Goal: Transaction & Acquisition: Purchase product/service

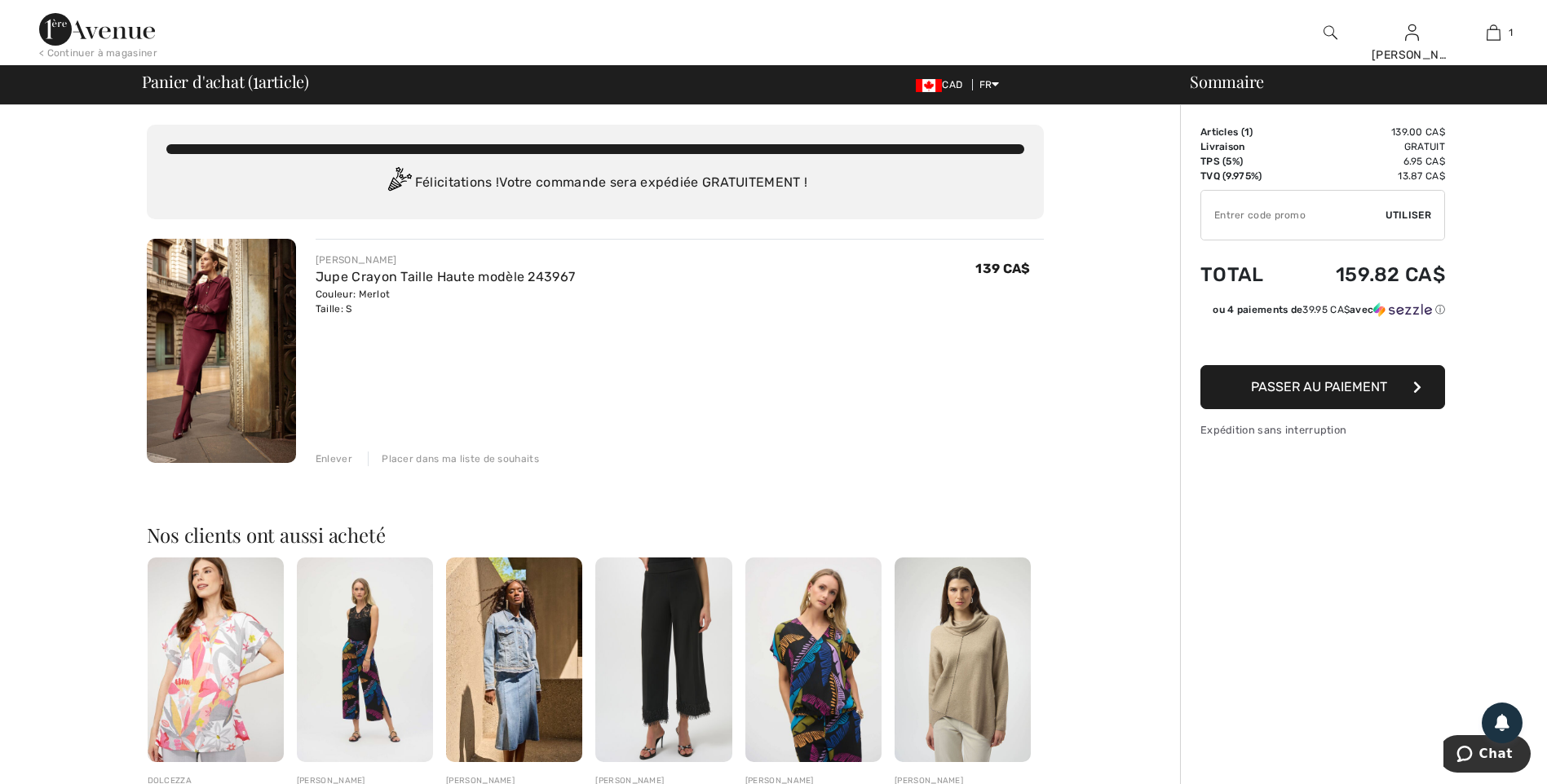
click at [227, 341] on img at bounding box center [220, 351] width 149 height 224
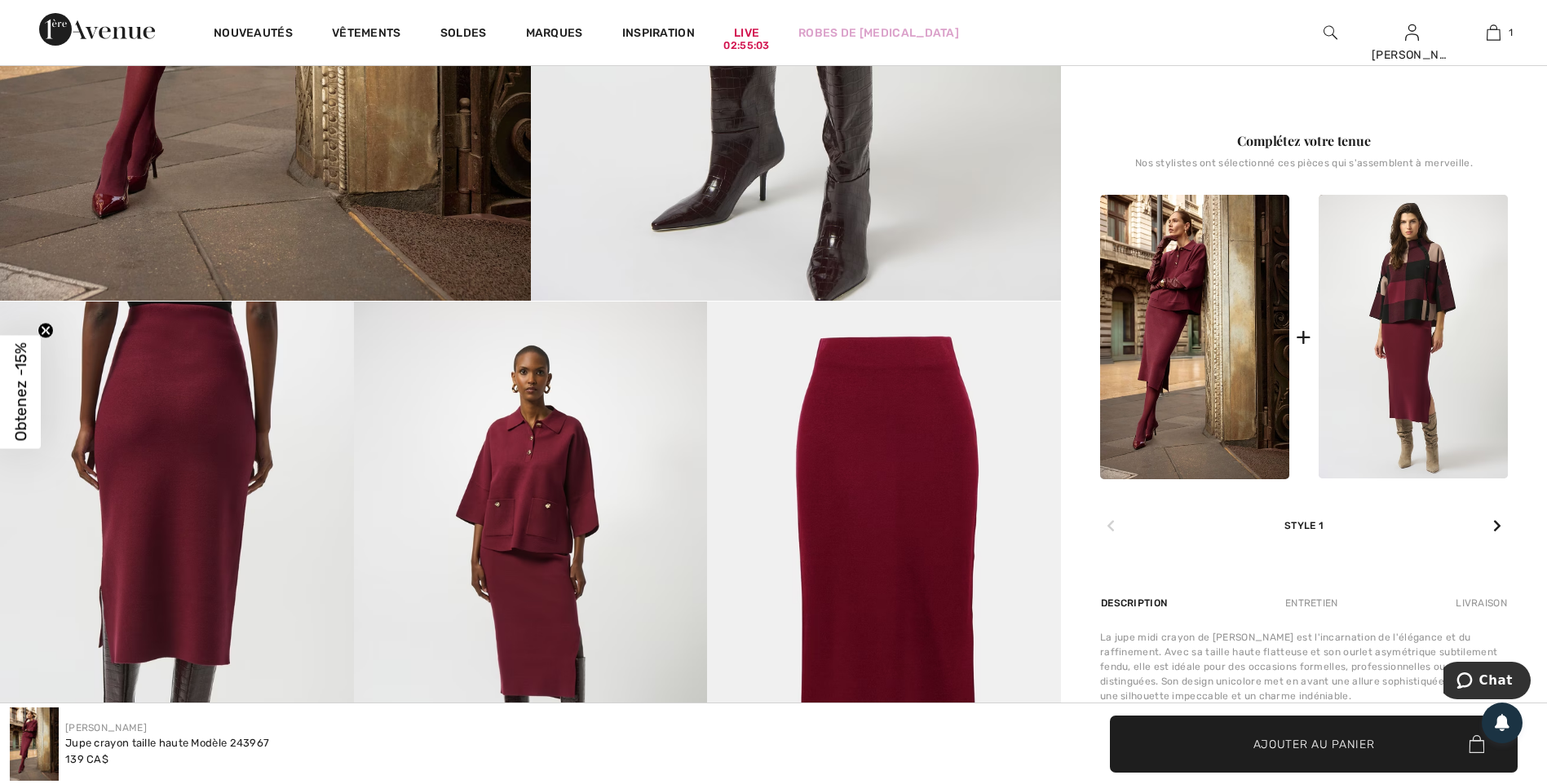
scroll to position [611, 0]
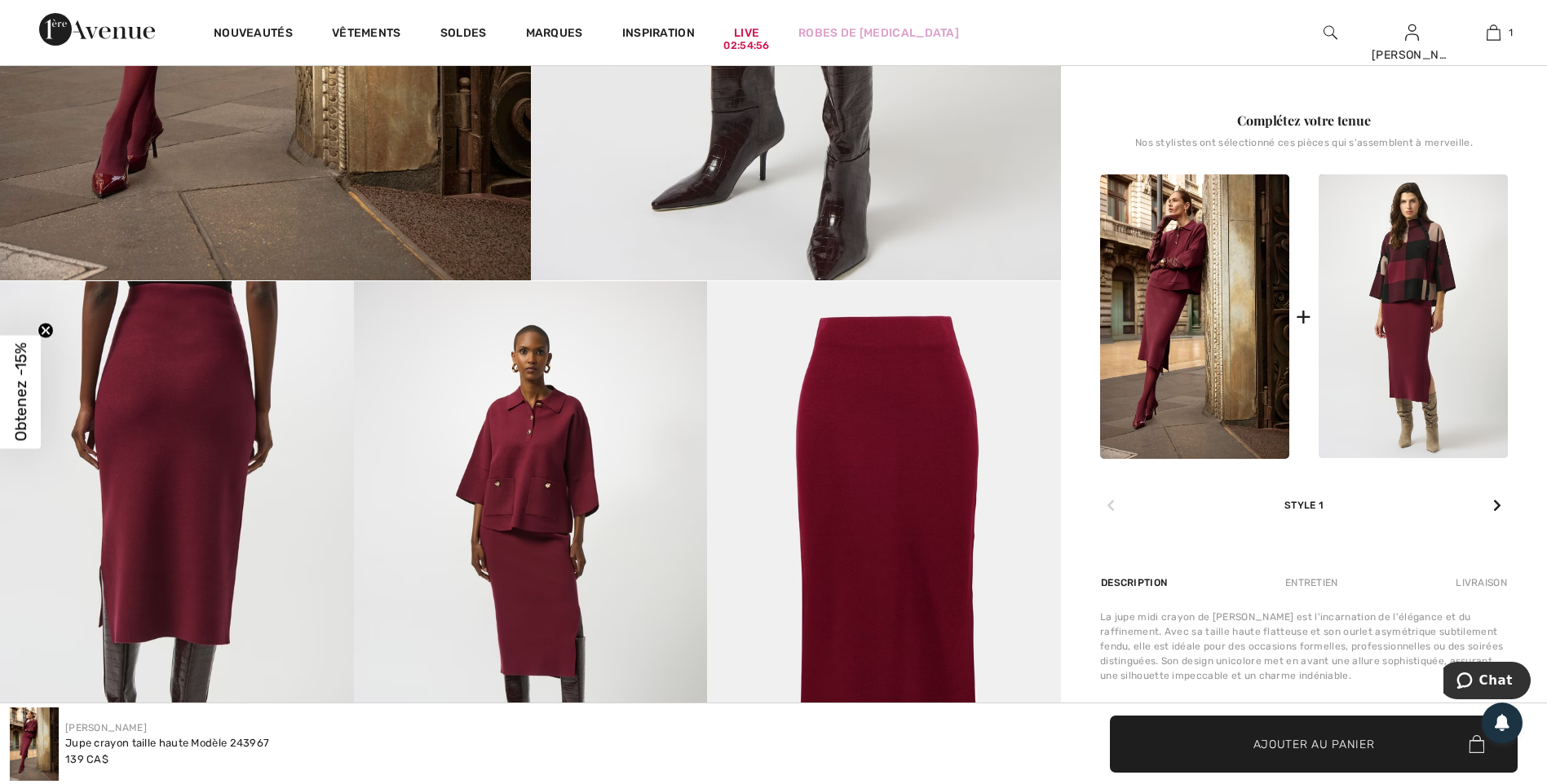
click at [1498, 507] on icon at bounding box center [1497, 505] width 8 height 13
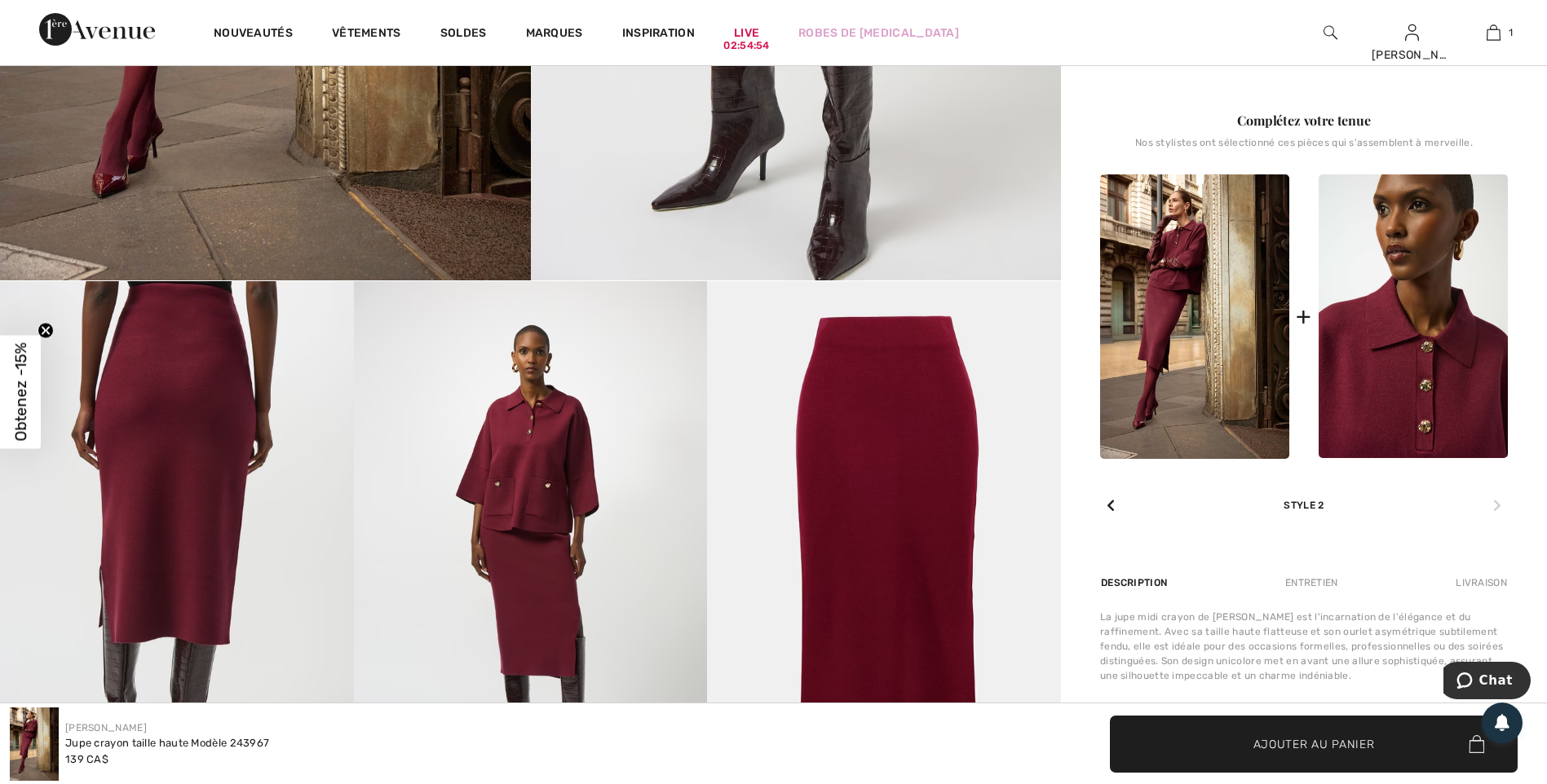
click at [1421, 322] on img at bounding box center [1413, 317] width 189 height 285
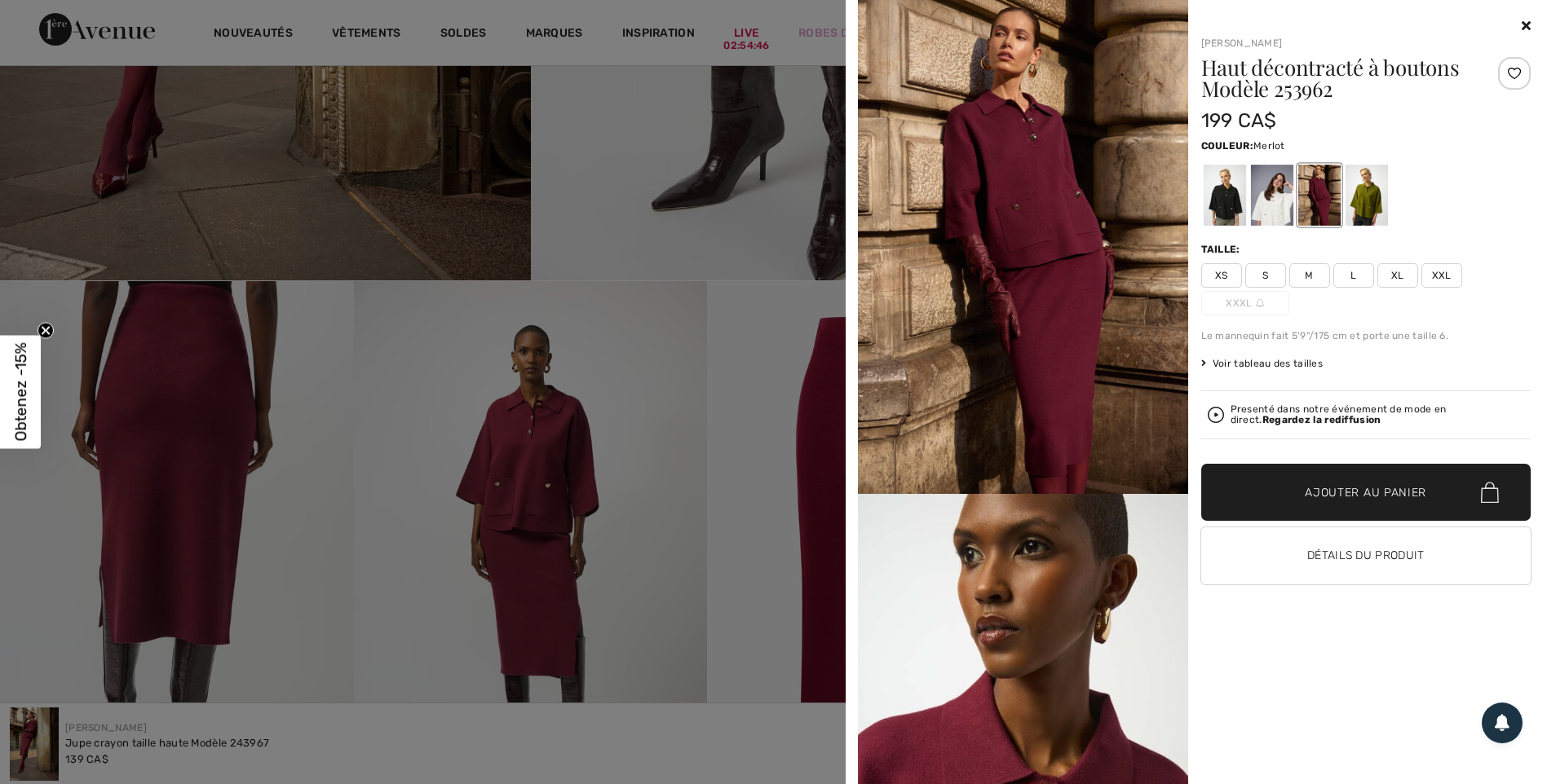
click at [1235, 198] on div at bounding box center [1224, 195] width 42 height 61
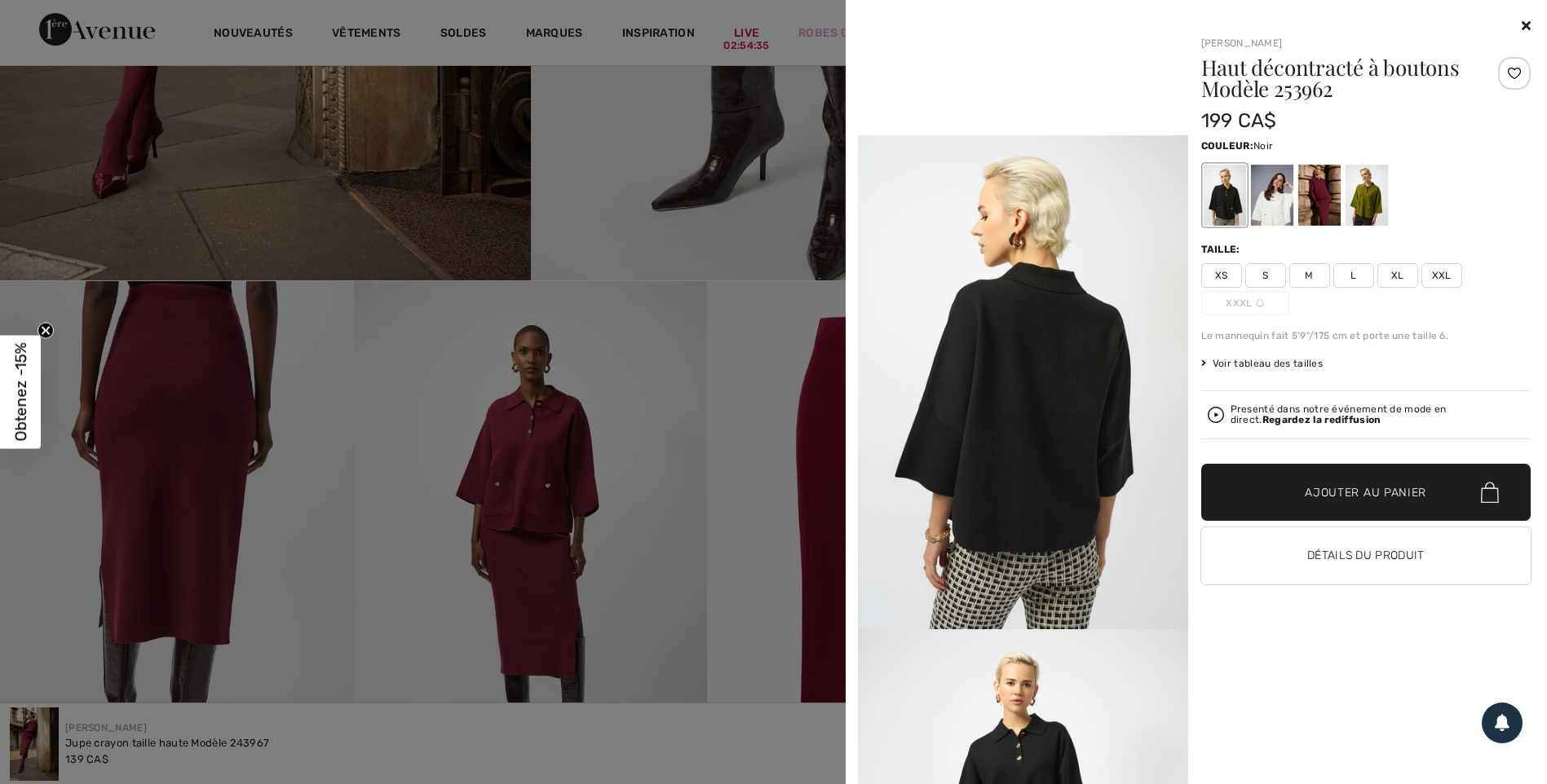
scroll to position [816, 0]
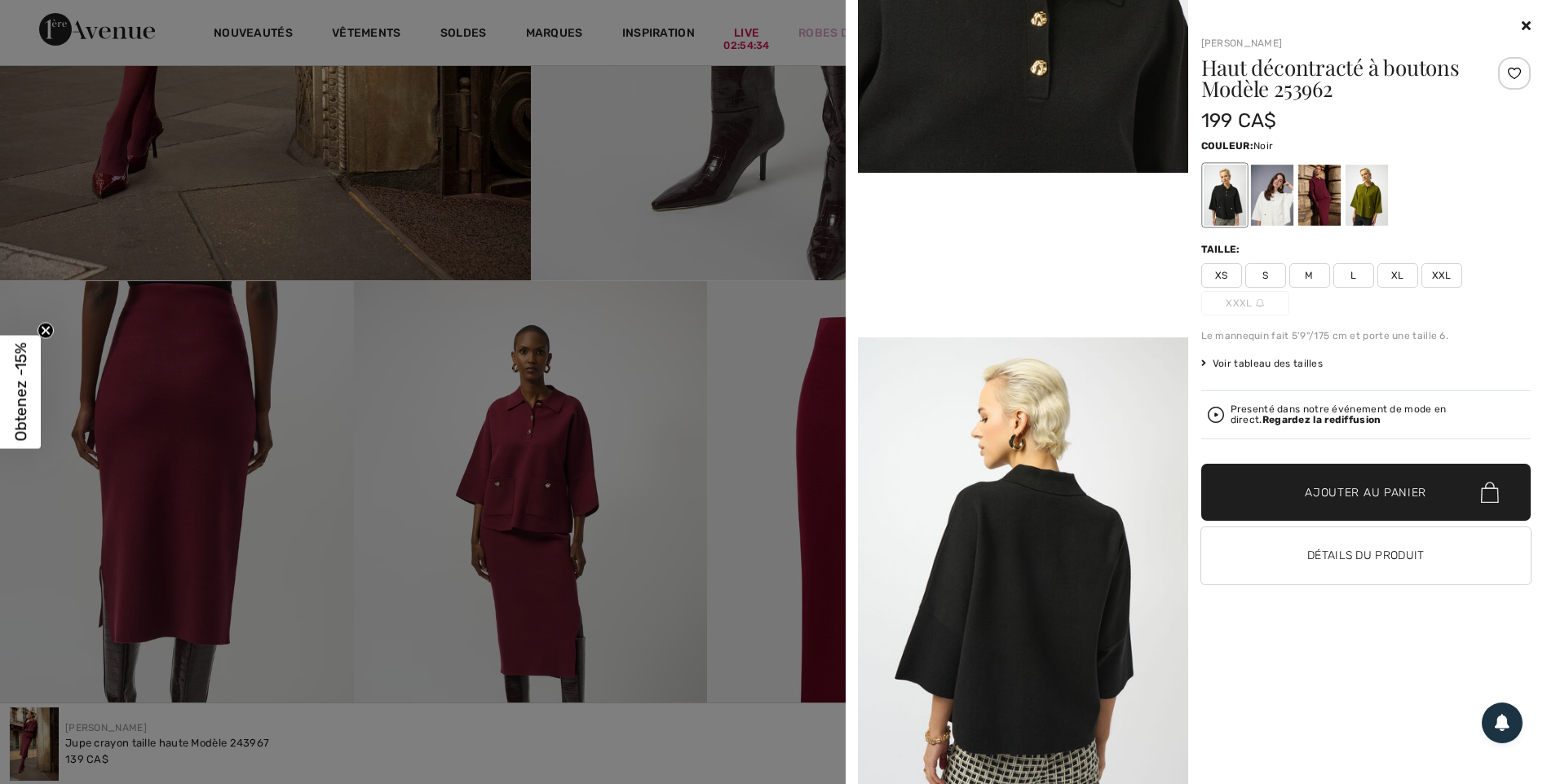
click at [1278, 206] on div at bounding box center [1271, 195] width 42 height 61
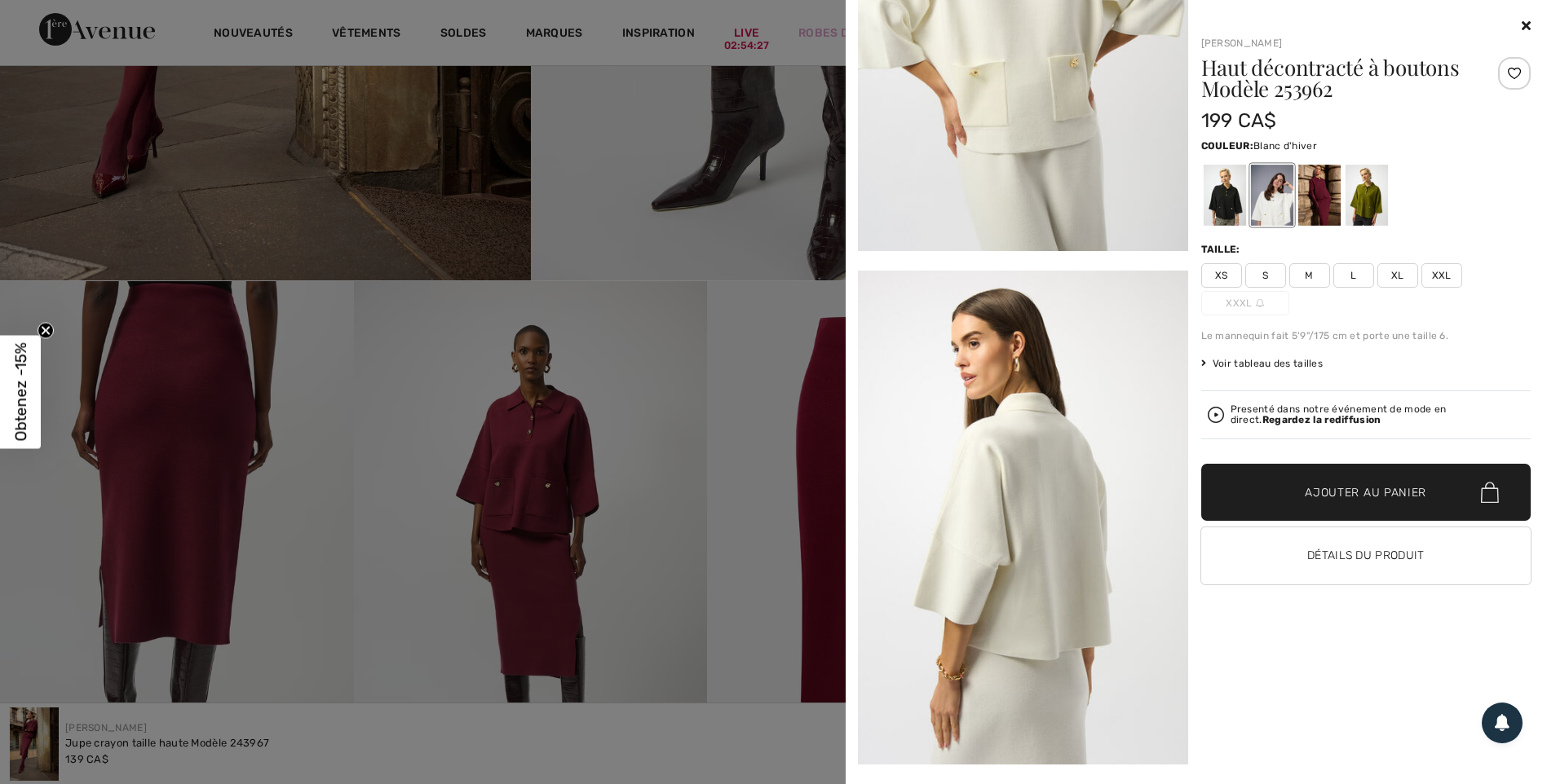
scroll to position [1467, 0]
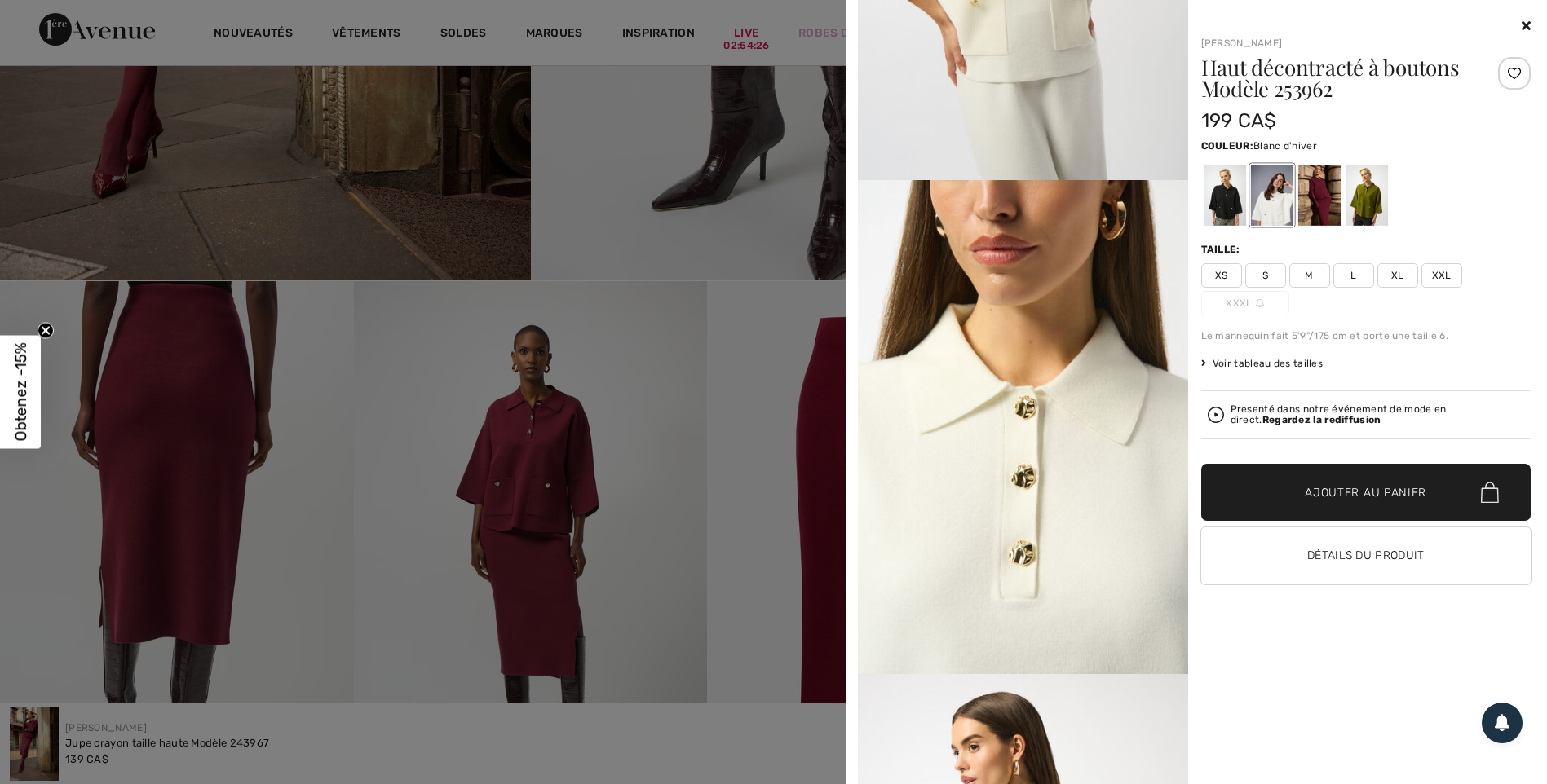
click at [1312, 197] on div at bounding box center [1319, 195] width 42 height 61
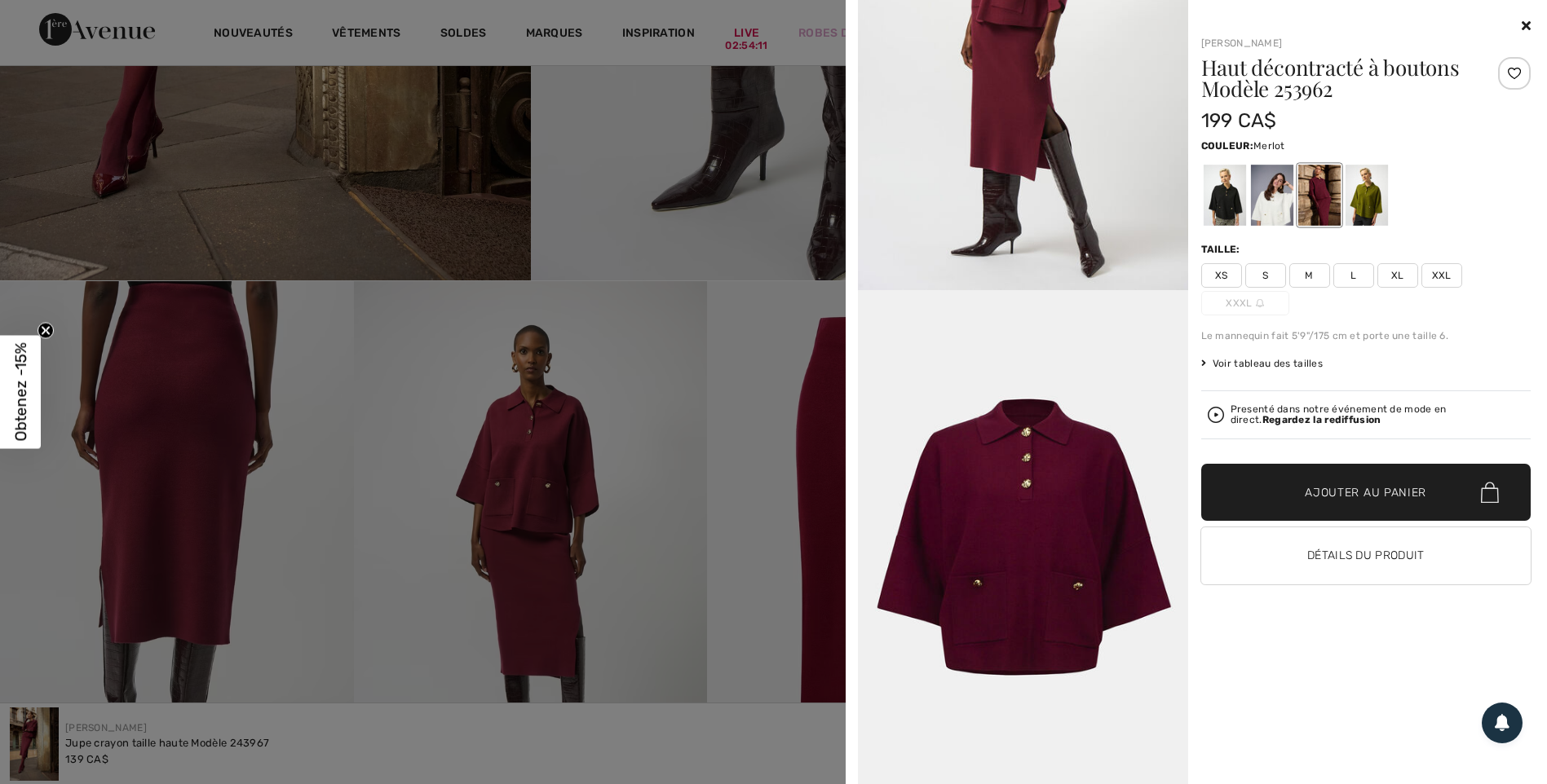
scroll to position [2355, 0]
click at [1366, 198] on div at bounding box center [1366, 195] width 42 height 61
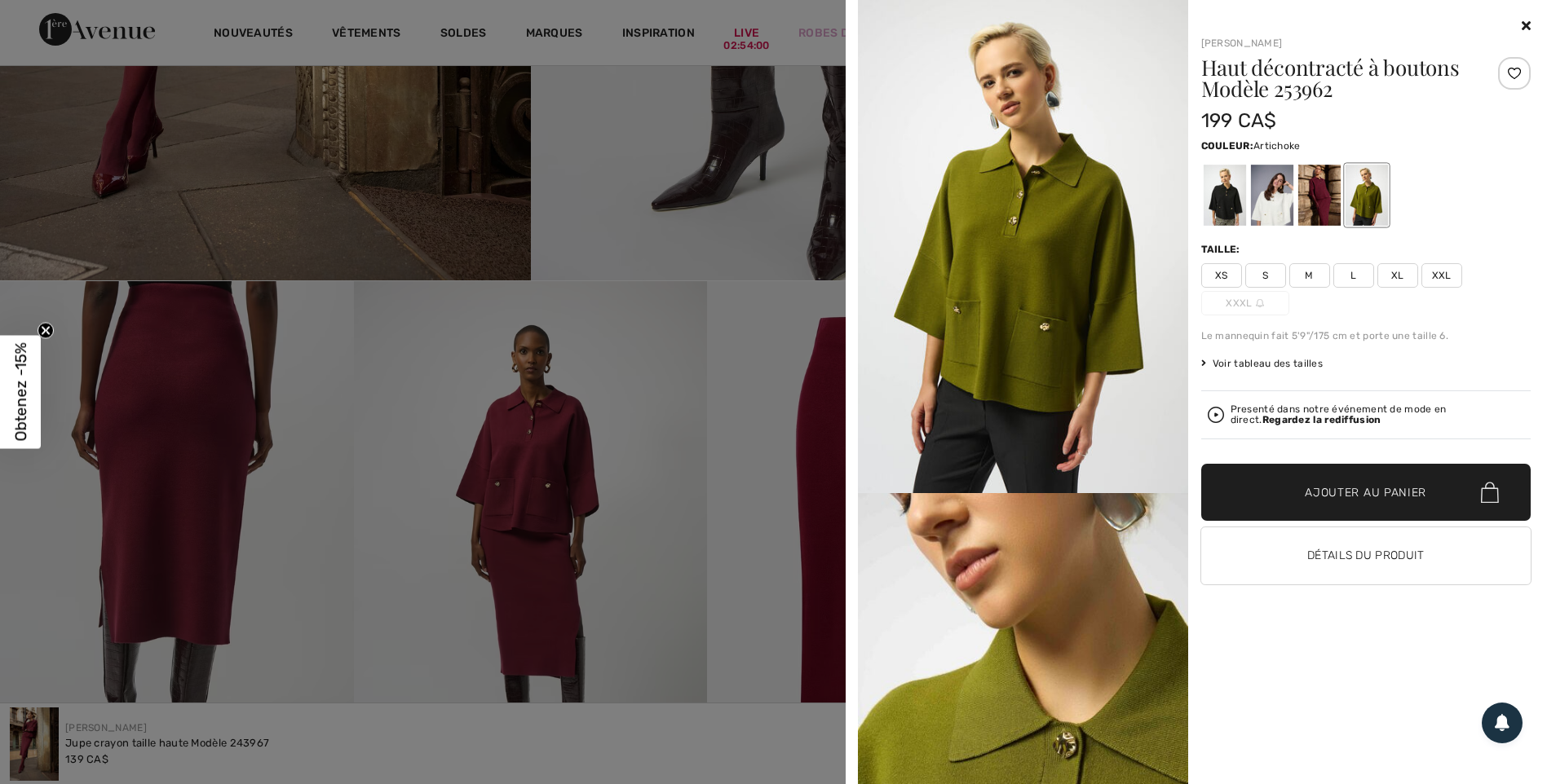
scroll to position [0, 0]
click at [1319, 194] on div at bounding box center [1319, 195] width 42 height 61
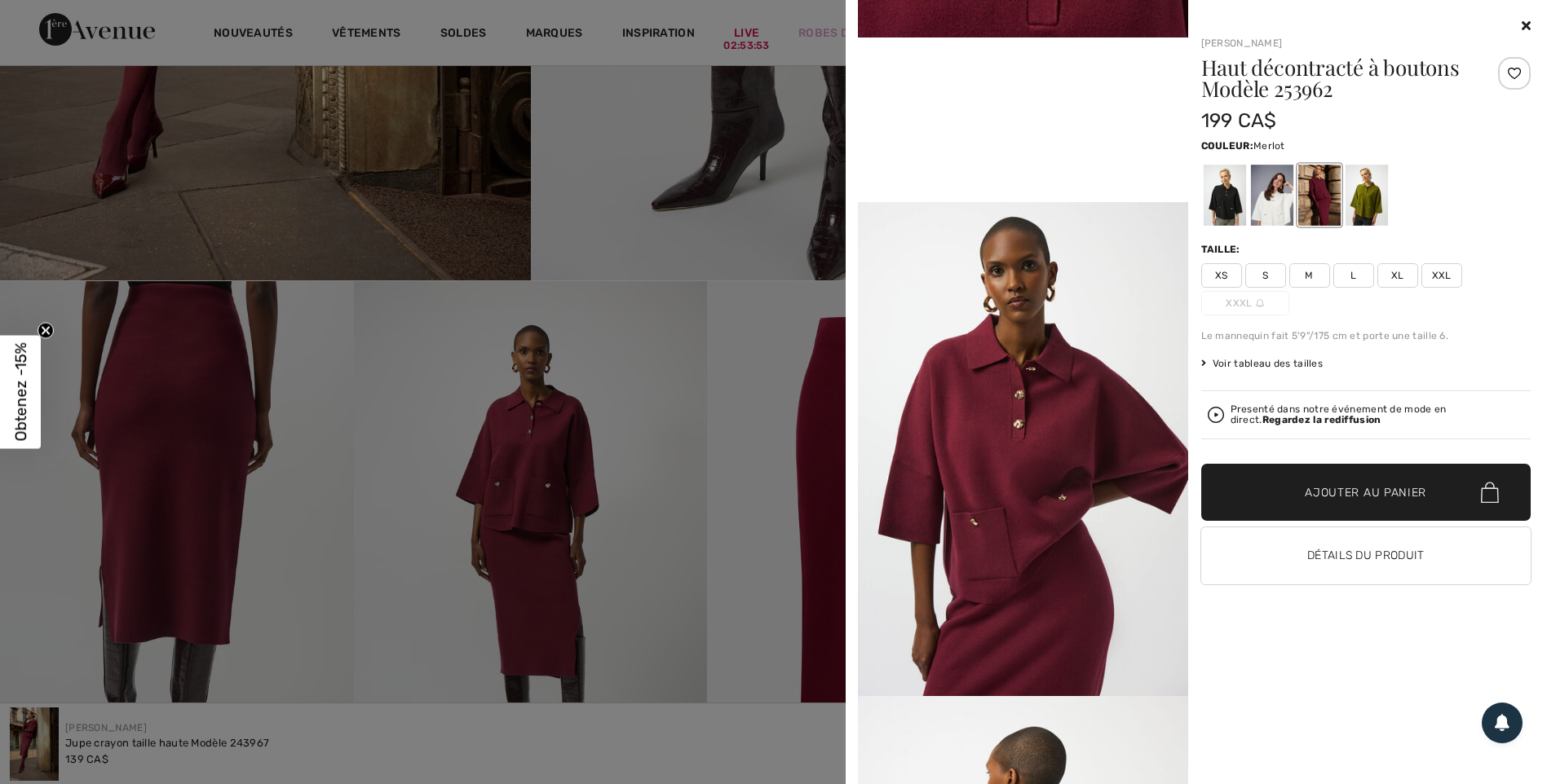
scroll to position [978, 0]
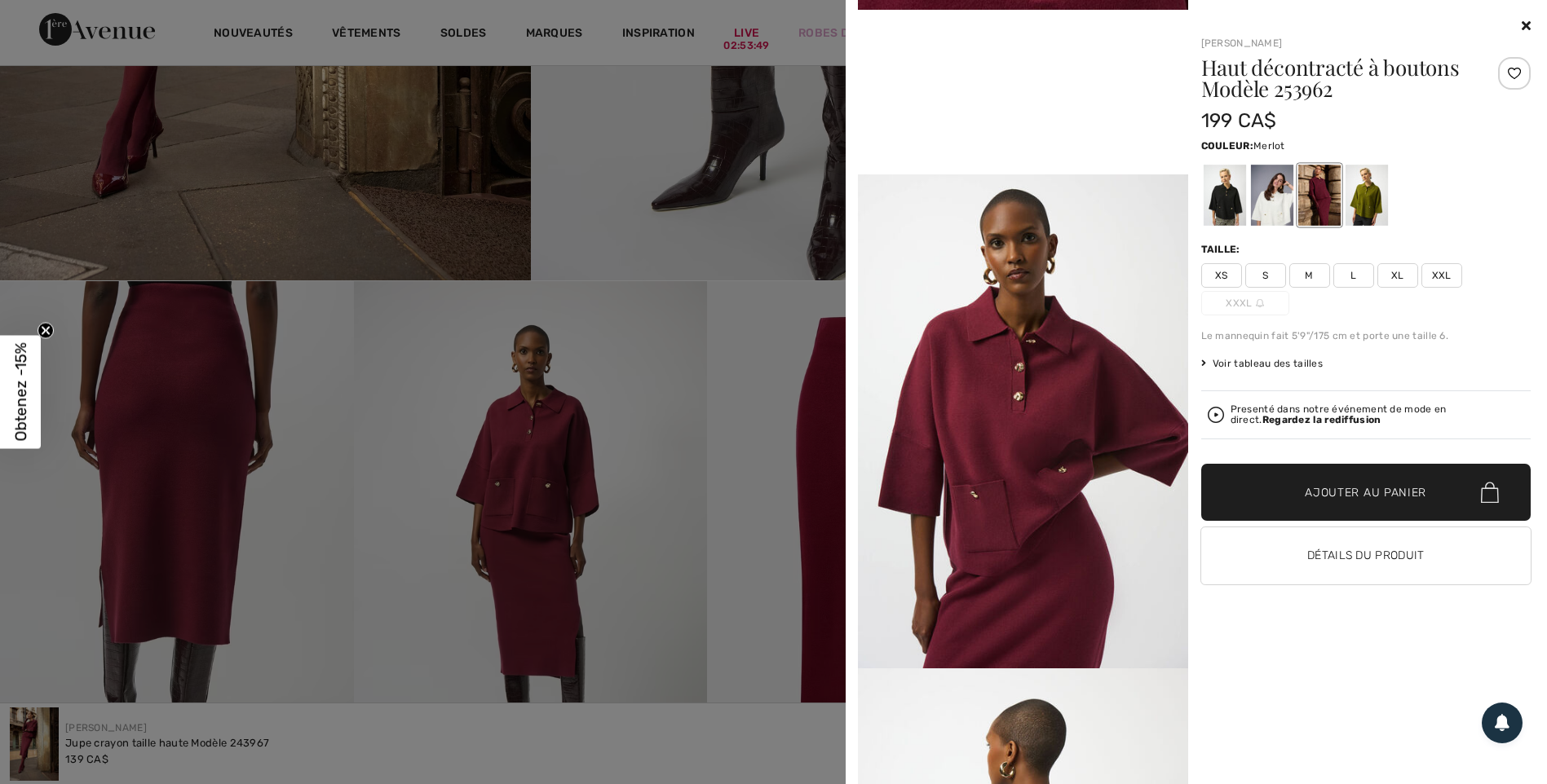
click at [1267, 275] on span "S" at bounding box center [1266, 276] width 41 height 25
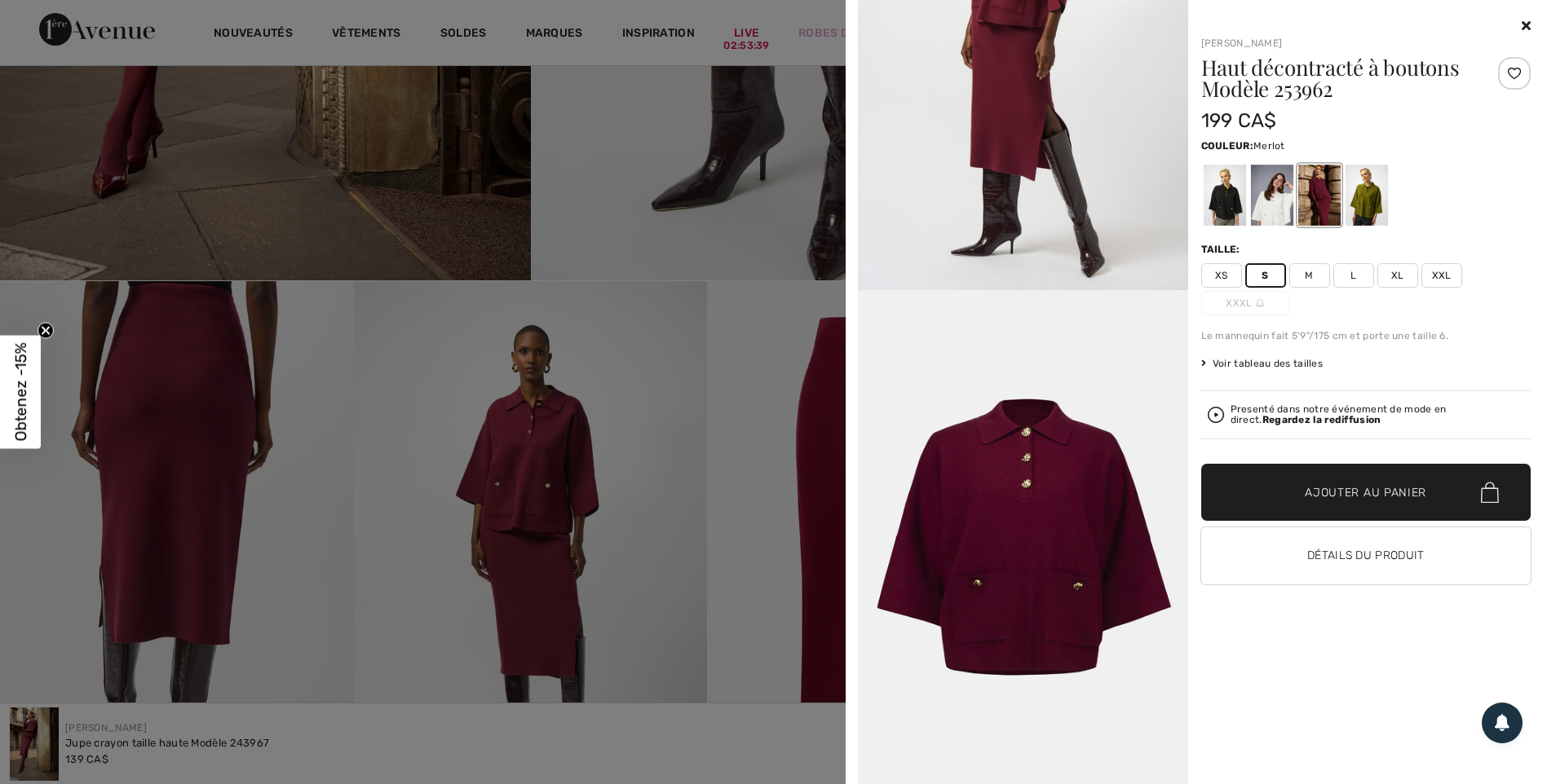
scroll to position [2548, 0]
click at [1364, 482] on span "✔ Ajouté au panier Ajouter au panier" at bounding box center [1366, 492] width 330 height 57
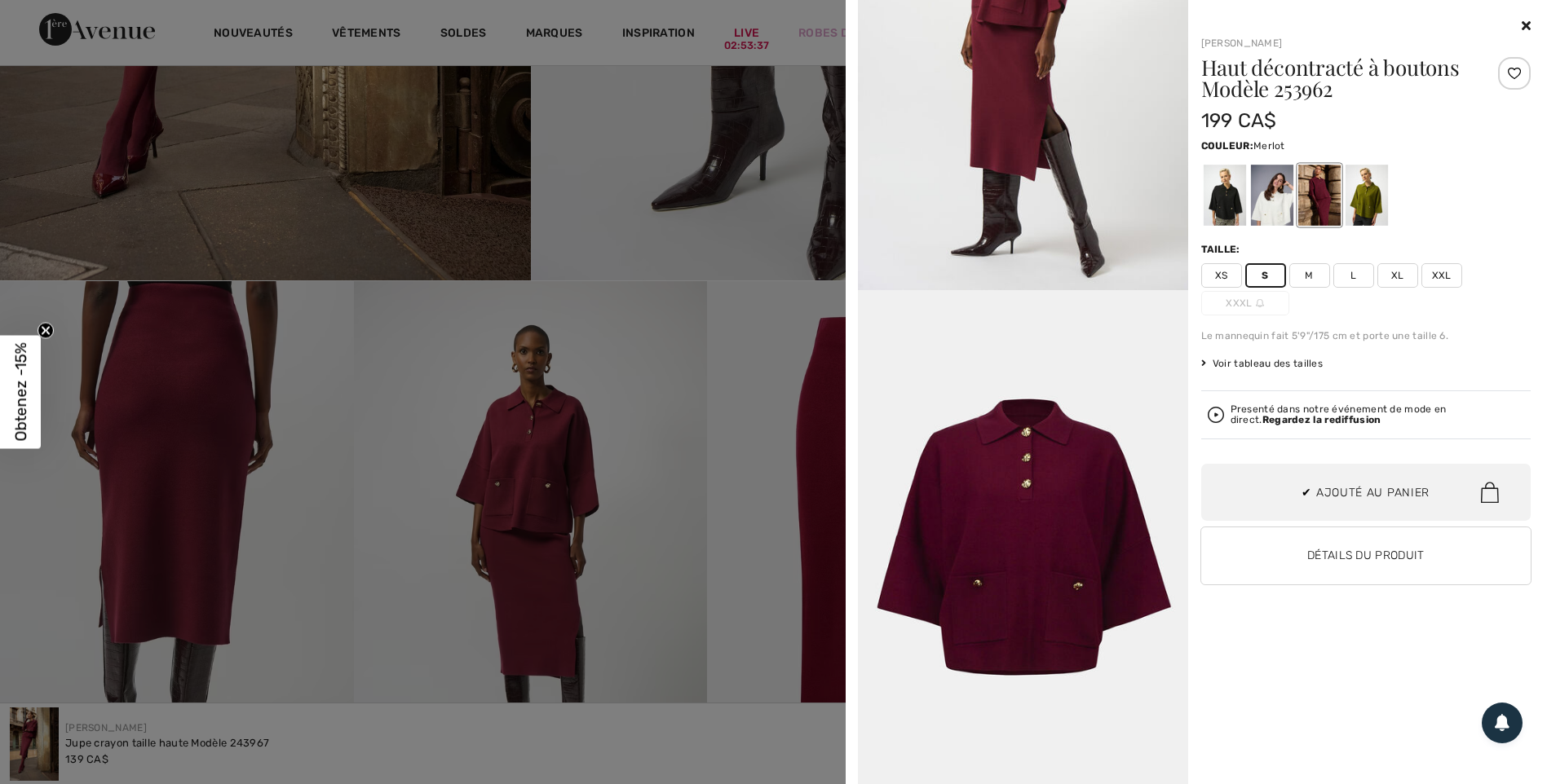
scroll to position [0, 0]
click at [1528, 29] on icon at bounding box center [1526, 25] width 9 height 13
